Goal: Find contact information: Find contact information

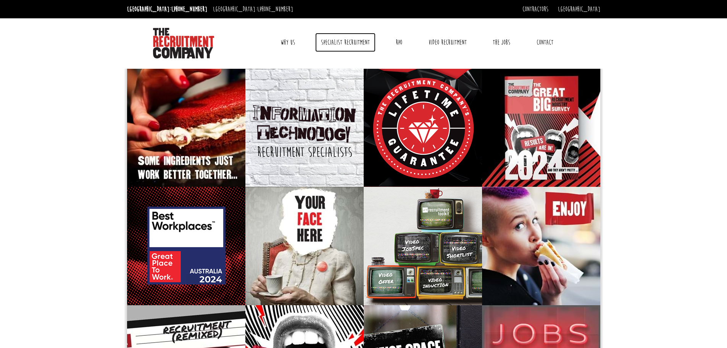
click at [340, 48] on link "Specialist Recruitment" at bounding box center [345, 42] width 60 height 19
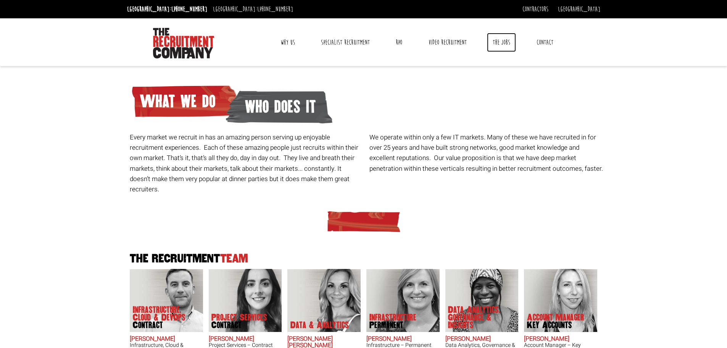
click at [506, 39] on link "The Jobs" at bounding box center [501, 42] width 29 height 19
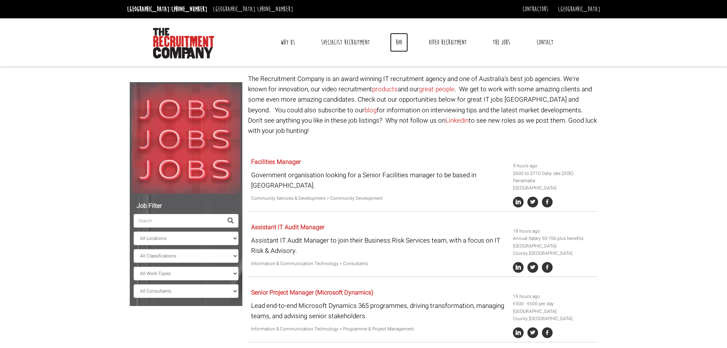
click at [402, 45] on link "RPO" at bounding box center [399, 42] width 18 height 19
click at [549, 45] on link "Contact" at bounding box center [545, 42] width 28 height 19
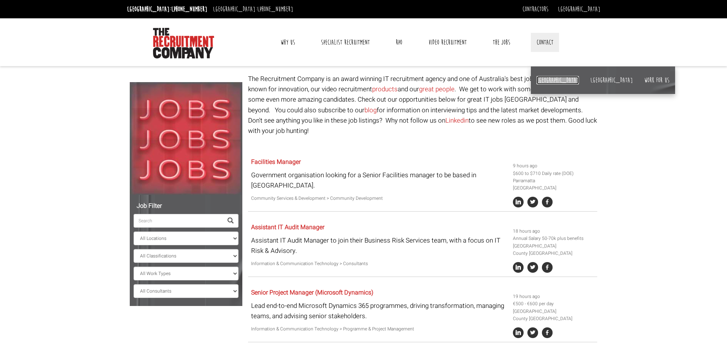
click at [537, 79] on link "[GEOGRAPHIC_DATA]" at bounding box center [557, 80] width 42 height 8
